Goal: Task Accomplishment & Management: Manage account settings

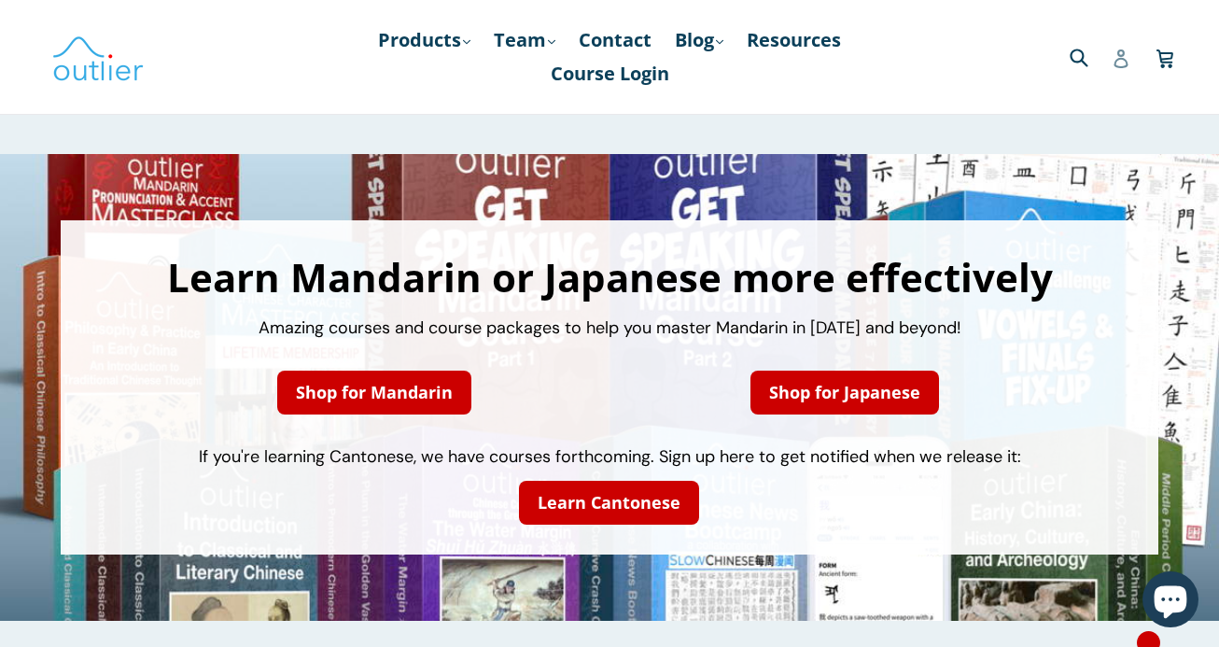
click at [1114, 54] on icon at bounding box center [1121, 58] width 19 height 19
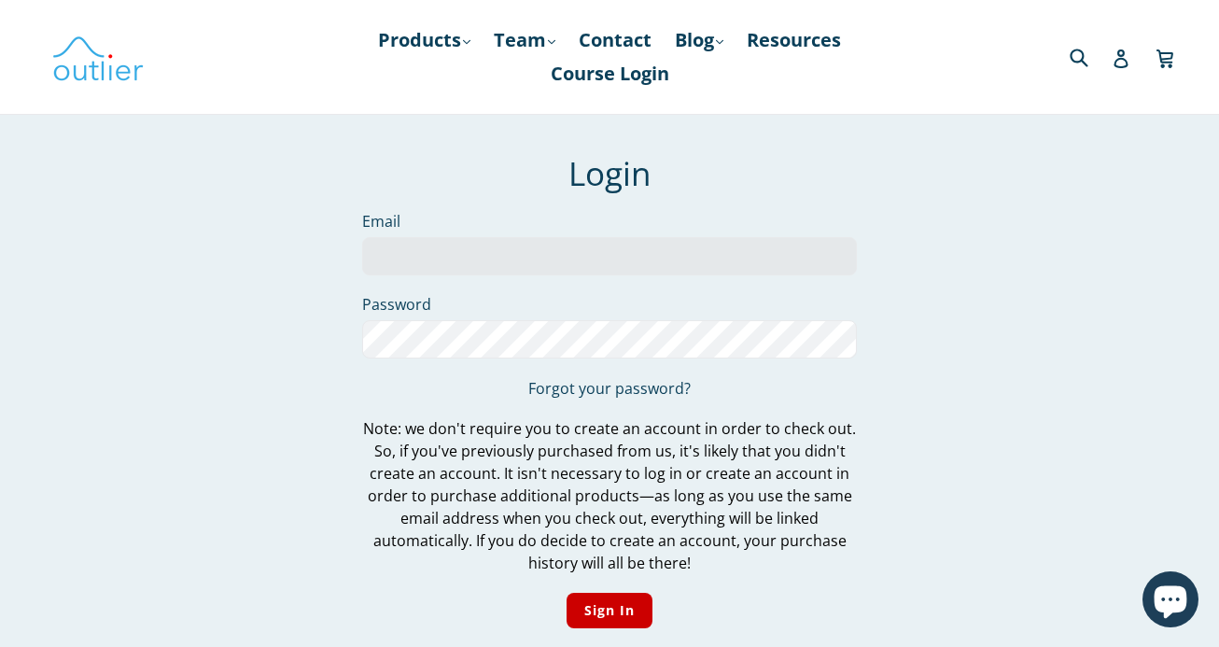
click at [647, 246] on input "Email" at bounding box center [609, 256] width 495 height 38
type input "[EMAIL_ADDRESS][DOMAIN_NAME]"
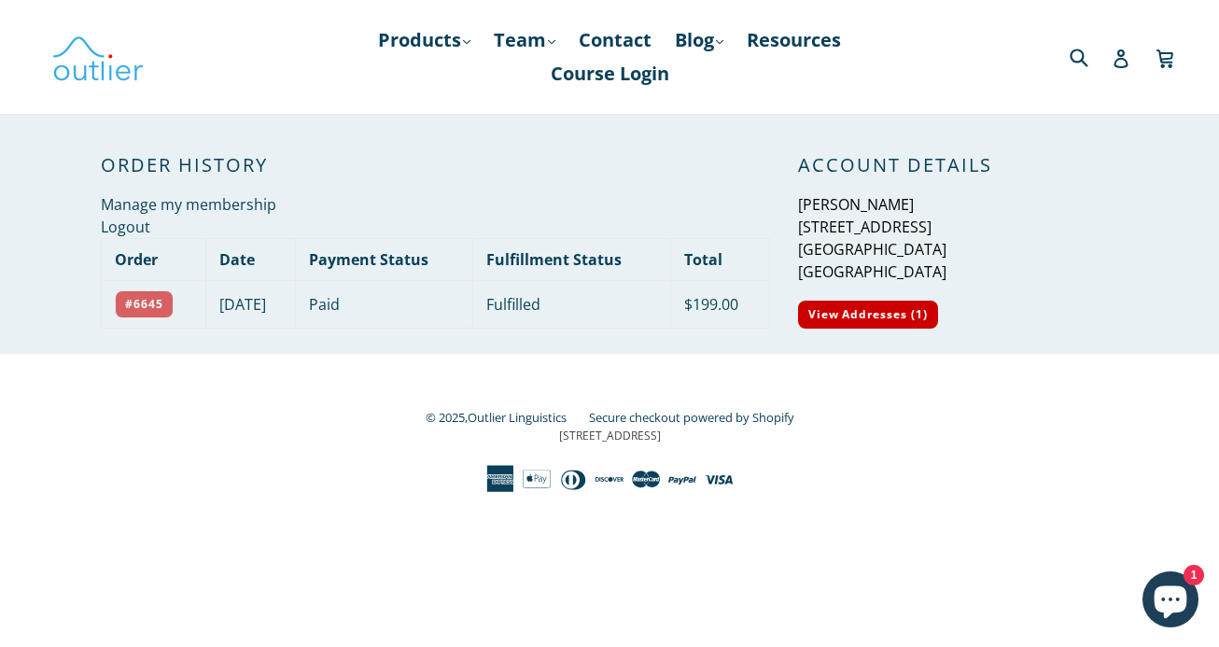
click at [142, 301] on link "#6645" at bounding box center [144, 304] width 59 height 28
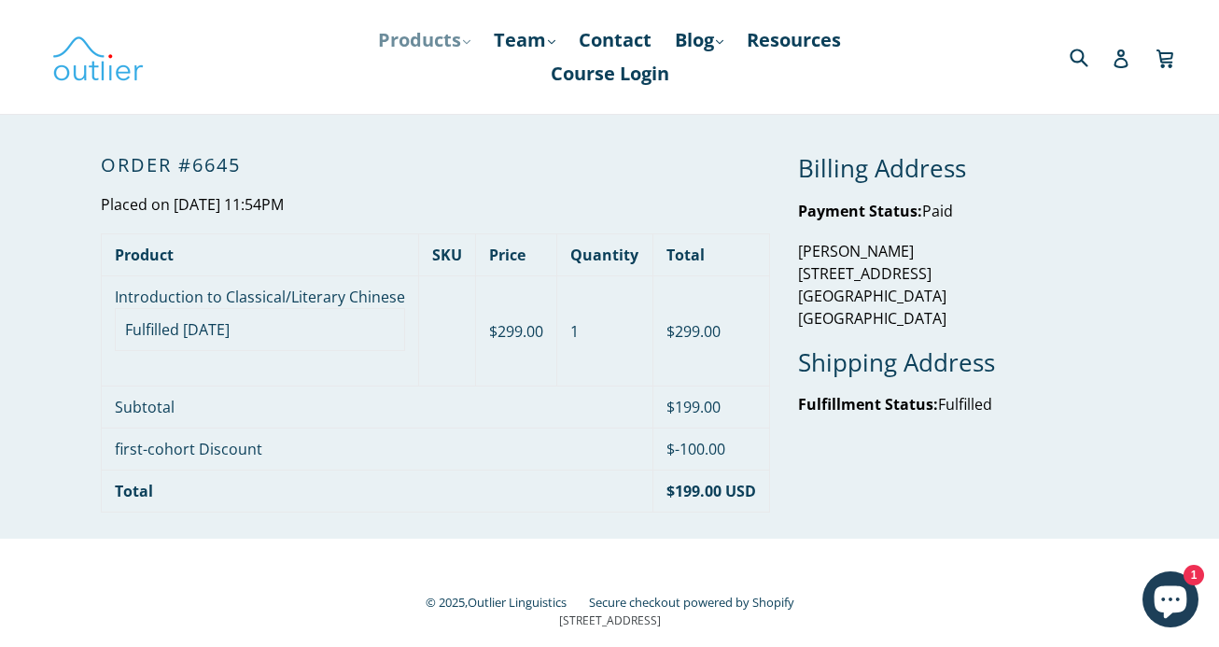
click at [449, 46] on link "Products .cls-1{fill:#231f20} expand" at bounding box center [424, 40] width 111 height 34
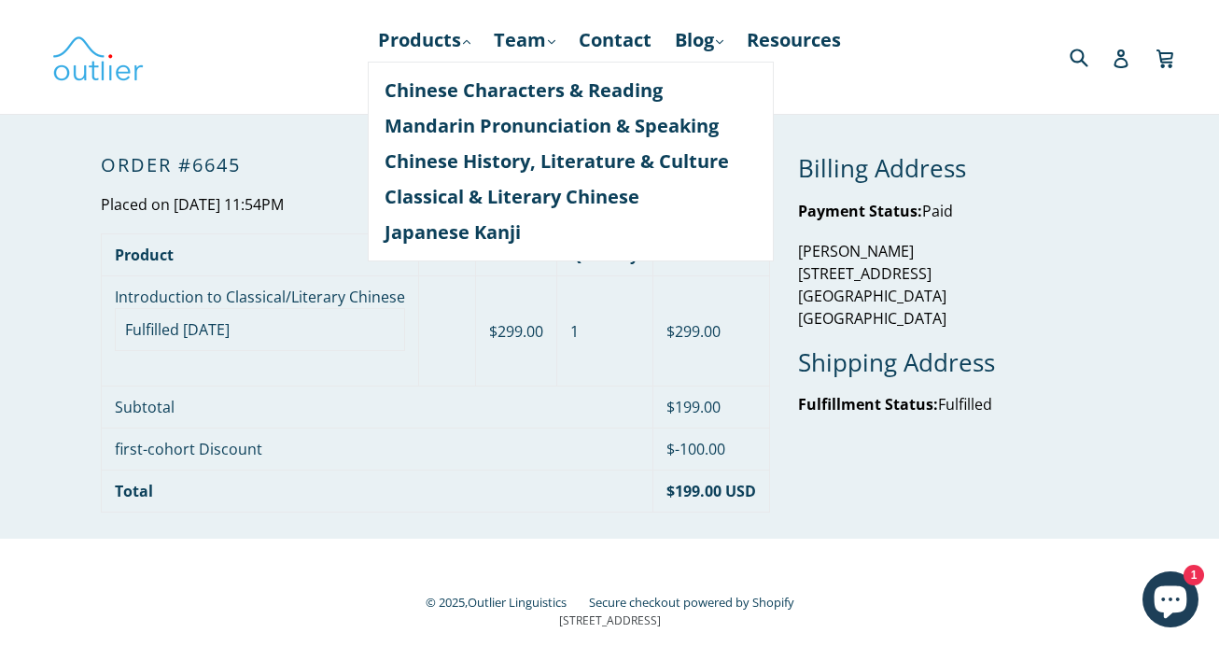
click at [865, 63] on ul "Products .cls-1{fill:#231f20} expand Chinese Characters & Reading Mandarin Pron…" at bounding box center [609, 56] width 558 height 67
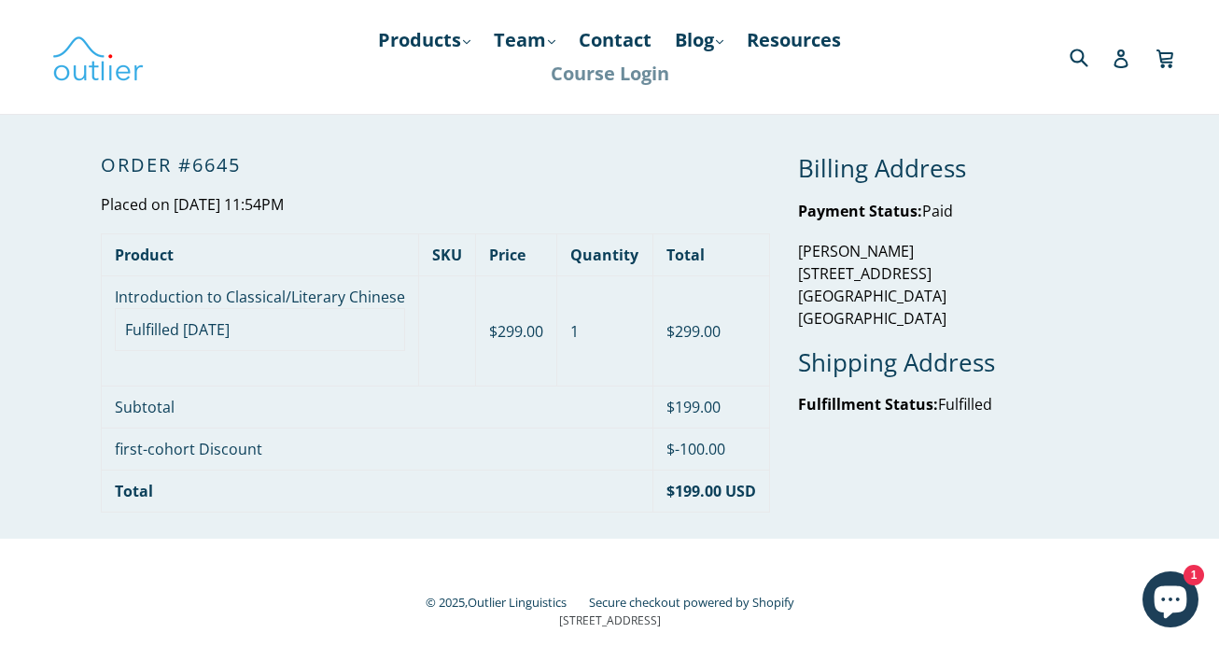
click at [634, 68] on link "Course Login" at bounding box center [609, 74] width 137 height 34
